Goal: Task Accomplishment & Management: Manage account settings

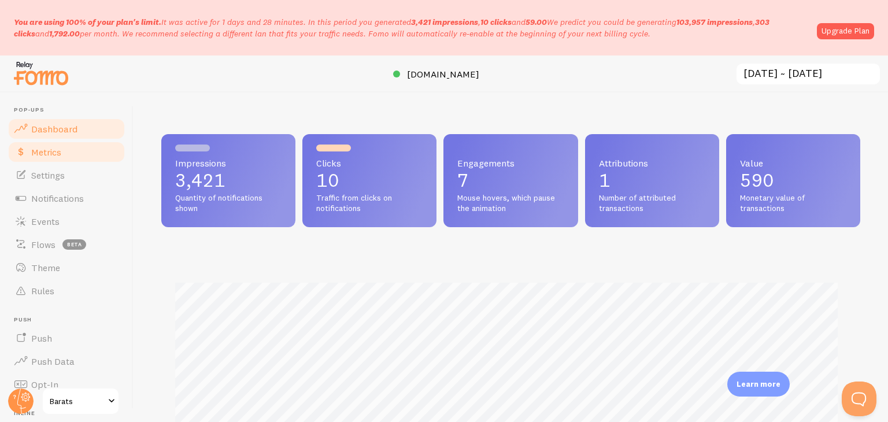
click at [60, 154] on span "Metrics" at bounding box center [46, 152] width 30 height 12
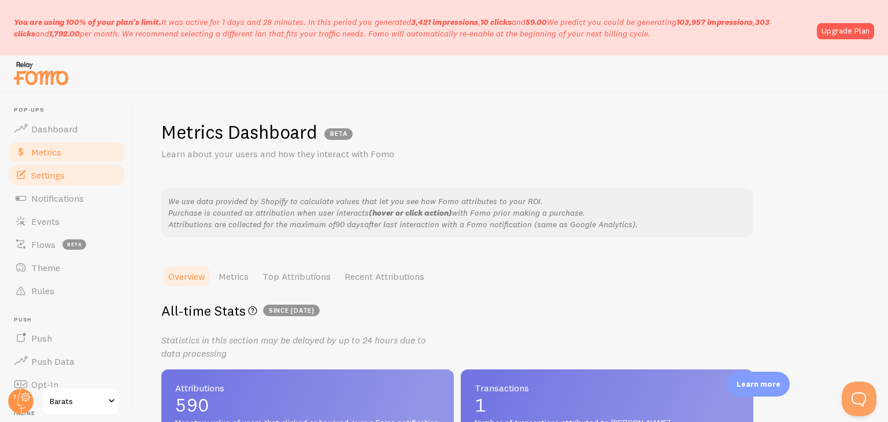
click at [56, 174] on span "Settings" at bounding box center [48, 175] width 34 height 12
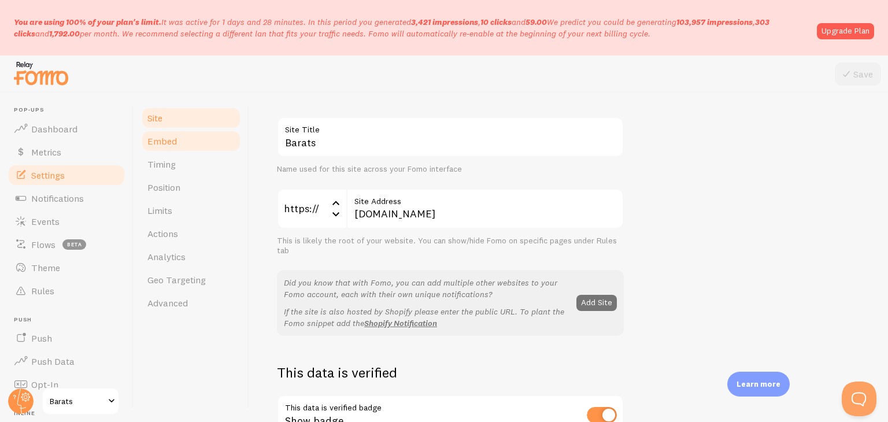
scroll to position [116, 0]
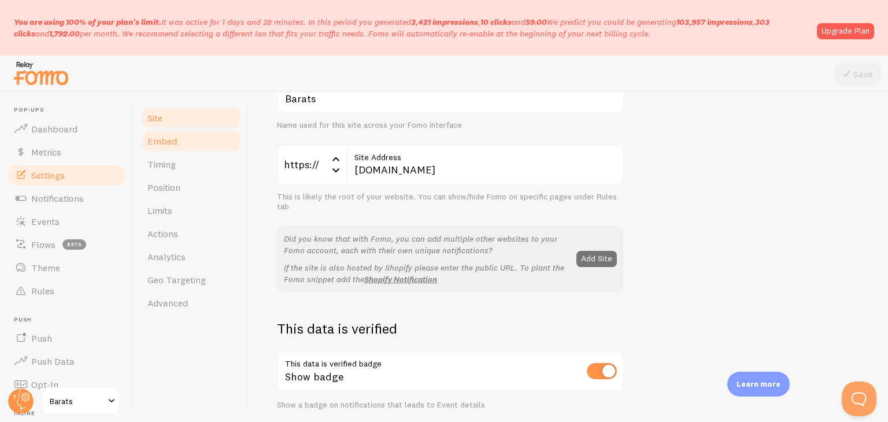
click at [202, 139] on link "Embed" at bounding box center [191, 141] width 101 height 23
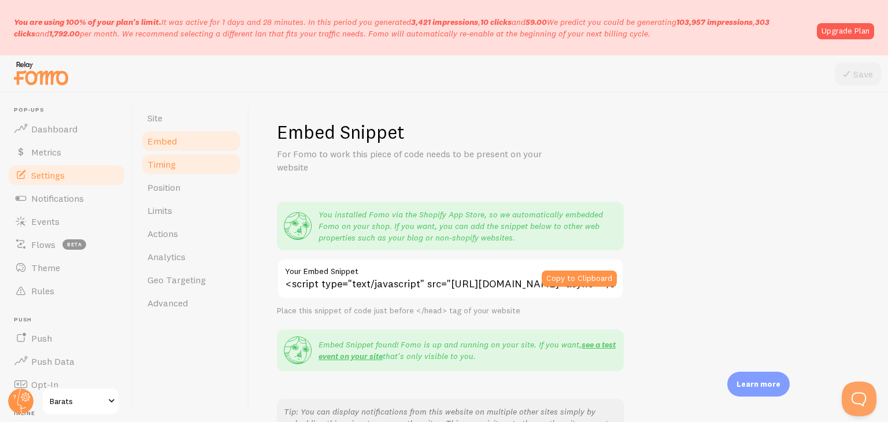
click at [196, 157] on link "Timing" at bounding box center [191, 164] width 101 height 23
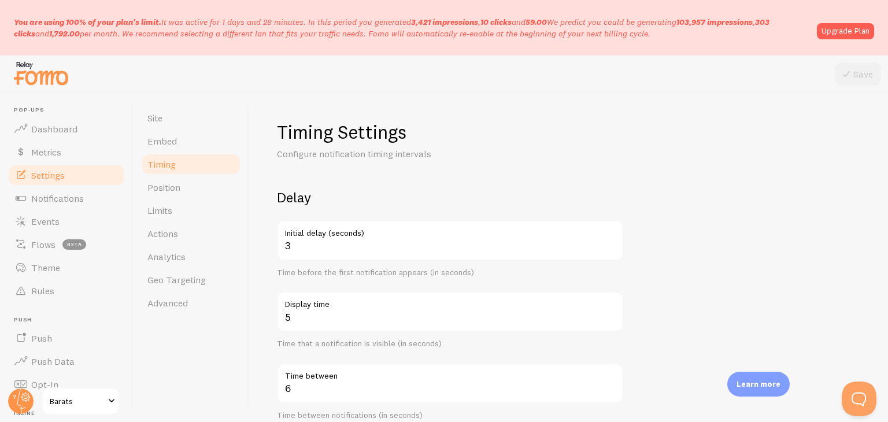
scroll to position [116, 0]
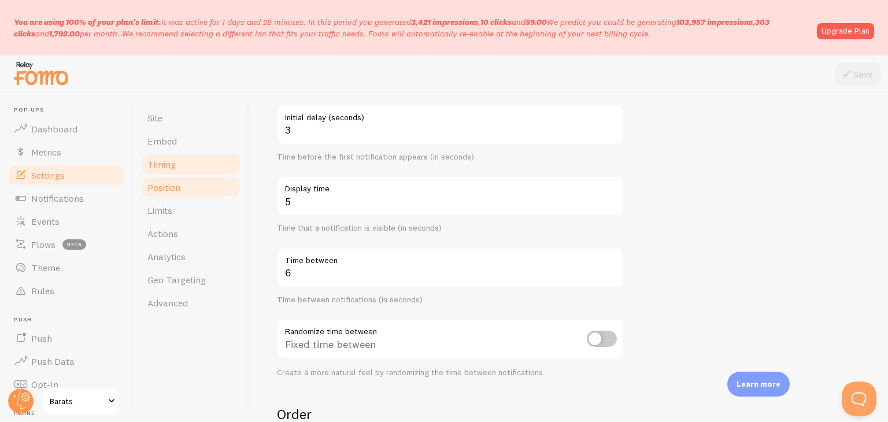
click at [202, 181] on link "Position" at bounding box center [191, 187] width 101 height 23
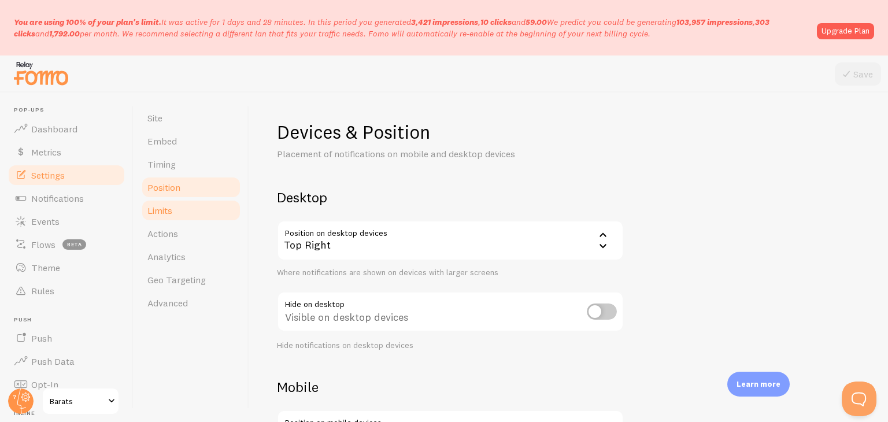
click at [195, 213] on link "Limits" at bounding box center [191, 210] width 101 height 23
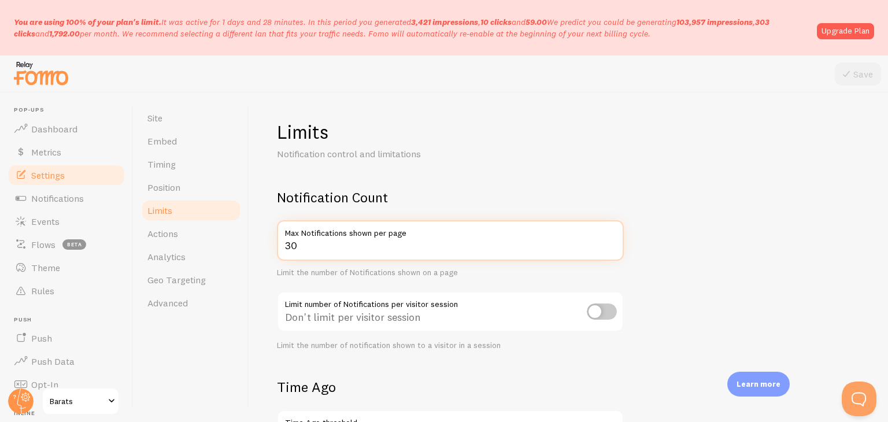
click at [319, 248] on input "30" at bounding box center [450, 240] width 347 height 40
type input "3"
type input "10000"
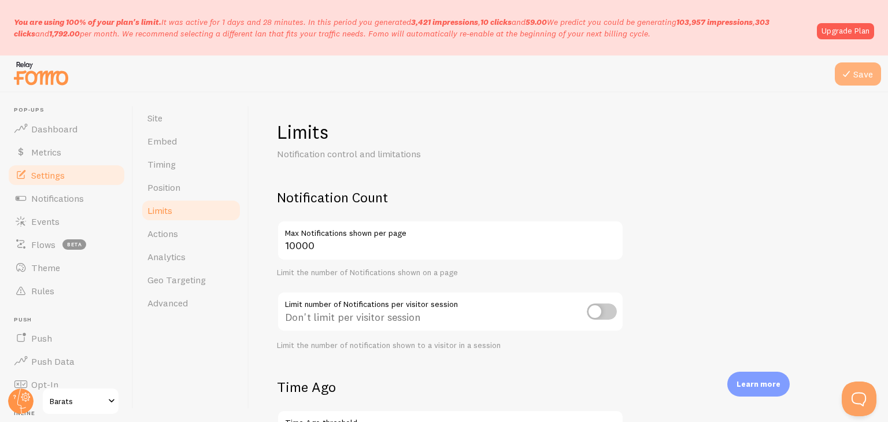
click at [850, 75] on icon at bounding box center [847, 74] width 14 height 14
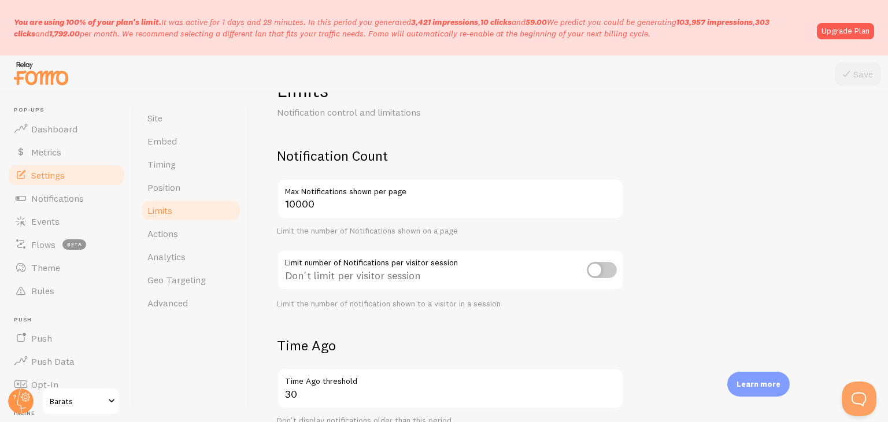
scroll to position [58, 0]
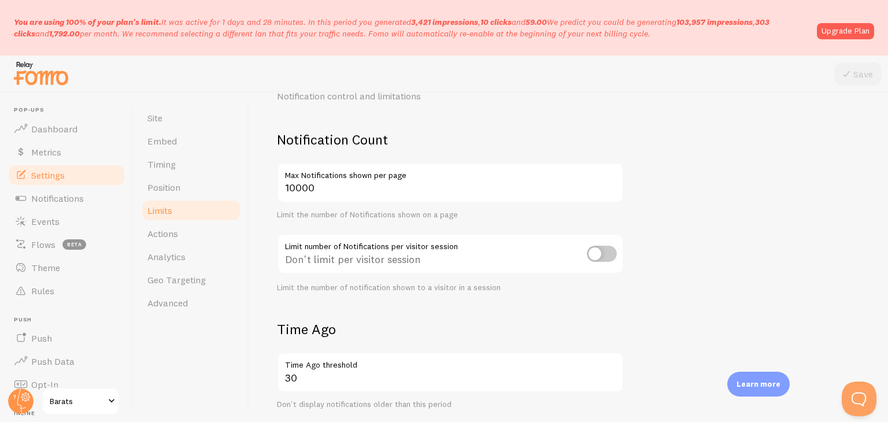
click at [599, 251] on input "checkbox" at bounding box center [602, 254] width 30 height 16
checkbox input "true"
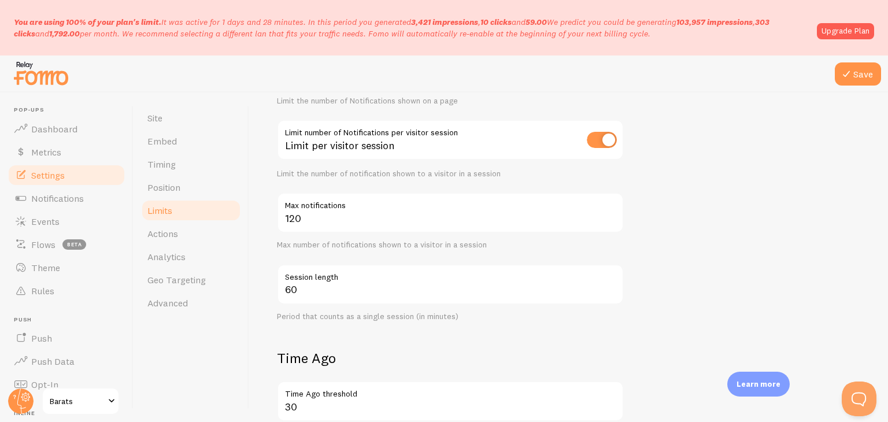
scroll to position [174, 0]
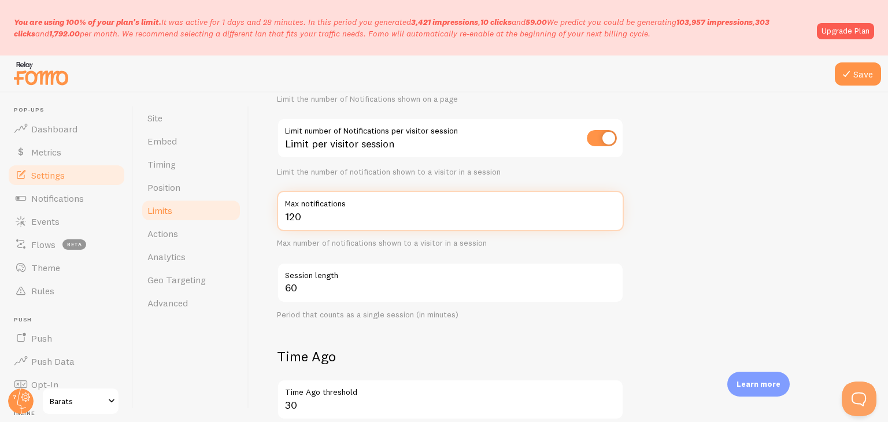
click at [355, 219] on input "120" at bounding box center [450, 211] width 347 height 40
drag, startPoint x: 355, startPoint y: 219, endPoint x: 264, endPoint y: 220, distance: 90.2
click at [264, 220] on div "Limits Notification control and limitations Notification Count 10000 Max Notifi…" at bounding box center [568, 258] width 639 height 330
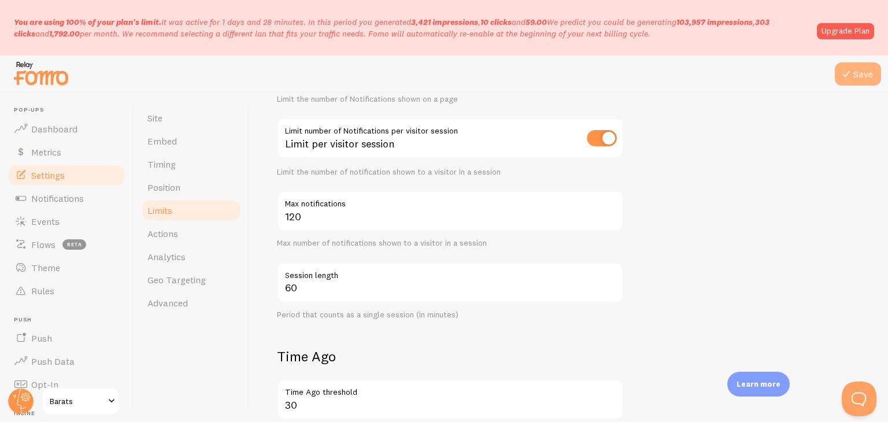
click at [864, 71] on button "Save" at bounding box center [858, 73] width 46 height 23
